Goal: Transaction & Acquisition: Book appointment/travel/reservation

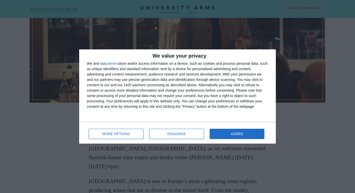
scroll to position [211, 0]
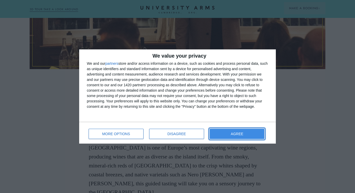
click at [229, 135] on button "AGREE" at bounding box center [237, 133] width 55 height 10
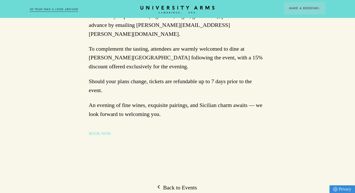
scroll to position [487, 0]
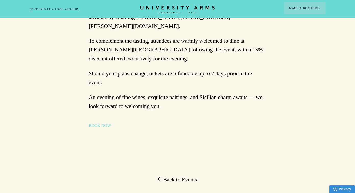
click at [99, 122] on link "BOOK NOW" at bounding box center [100, 125] width 22 height 6
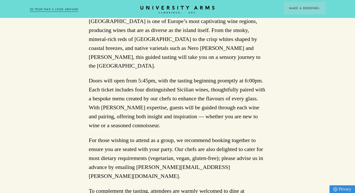
scroll to position [341, 0]
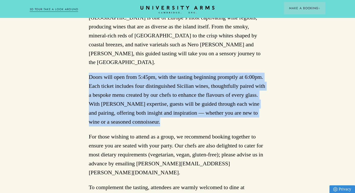
drag, startPoint x: 87, startPoint y: 67, endPoint x: 159, endPoint y: 114, distance: 85.7
click at [159, 114] on div "Back to Events Sicilian Wine Tasting with [PERSON_NAME] [DATE] Join us for an e…" at bounding box center [177, 97] width 355 height 782
copy p "Doors will open from 5:45pm, with the tasting beginning promptly at 6:00pm. Eac…"
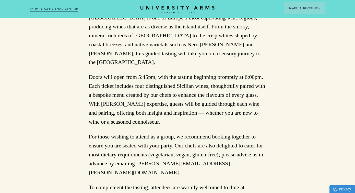
click at [152, 132] on p "For those wishing to attend as a group, we recommend booking together to ensure…" at bounding box center [177, 154] width 177 height 45
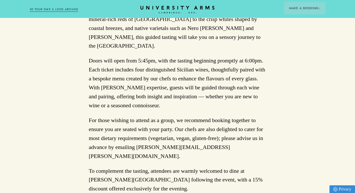
scroll to position [361, 0]
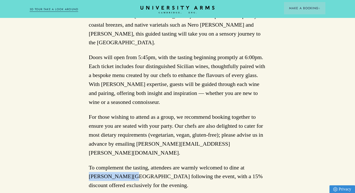
drag, startPoint x: 247, startPoint y: 148, endPoint x: 103, endPoint y: 158, distance: 144.1
click at [103, 163] on p "To complement the tasting, attendees are warmly welcomed to dine at [PERSON_NAM…" at bounding box center [177, 176] width 177 height 27
copy p "[PERSON_NAME] Tavern"
click at [180, 81] on p "Doors will open from 5:45pm, with the tasting beginning promptly at 6:00pm. Eac…" at bounding box center [177, 80] width 177 height 54
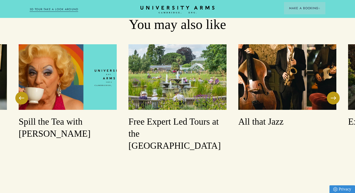
scroll to position [677, 0]
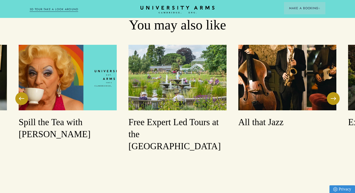
click at [188, 77] on img at bounding box center [177, 77] width 98 height 65
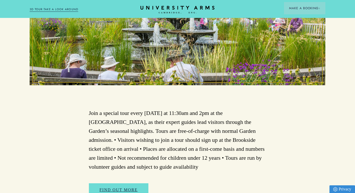
scroll to position [196, 0]
click at [204, 6] on icon "CAMBRIDGE’S LEADING LUXURY HOTEL SINCE [DATE]" at bounding box center [177, 10] width 72 height 8
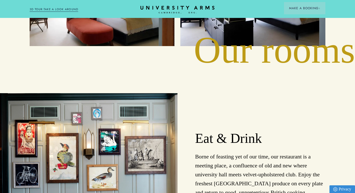
scroll to position [965, 0]
